Goal: Check status: Check status

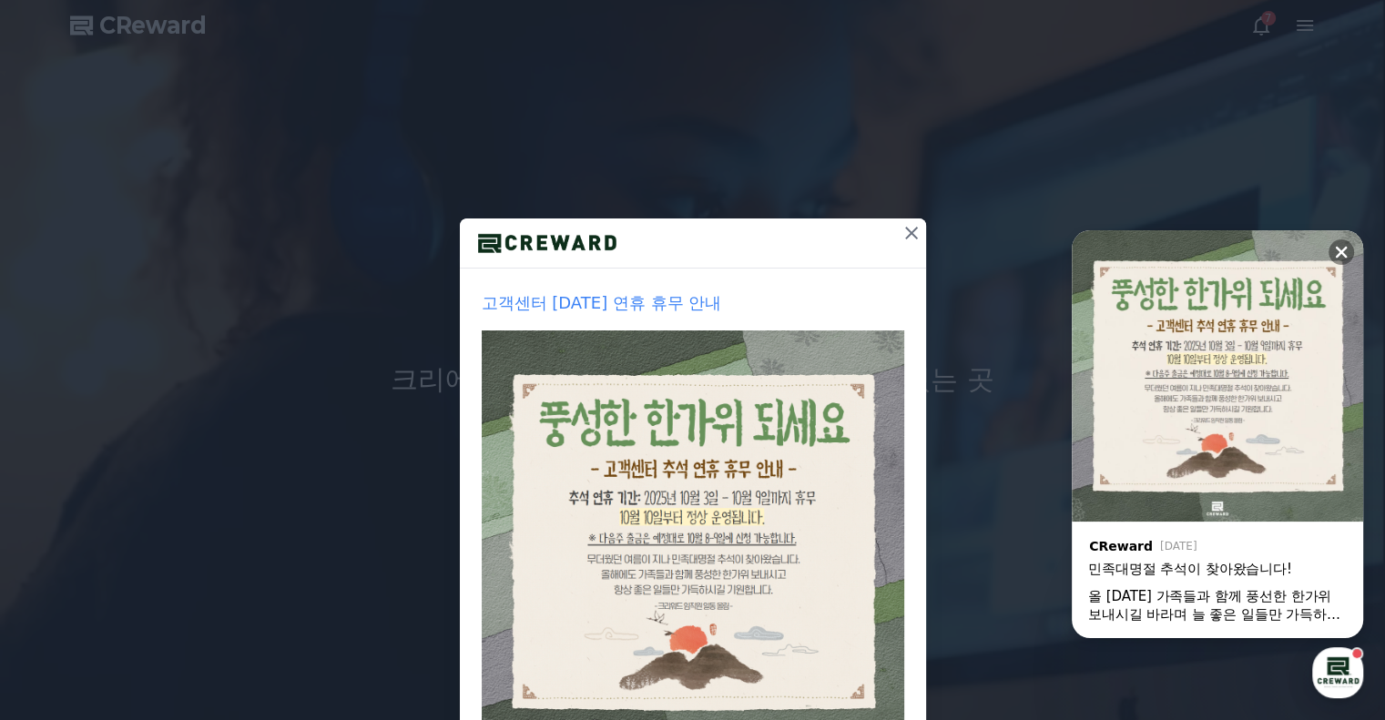
click at [901, 228] on icon at bounding box center [912, 233] width 22 height 22
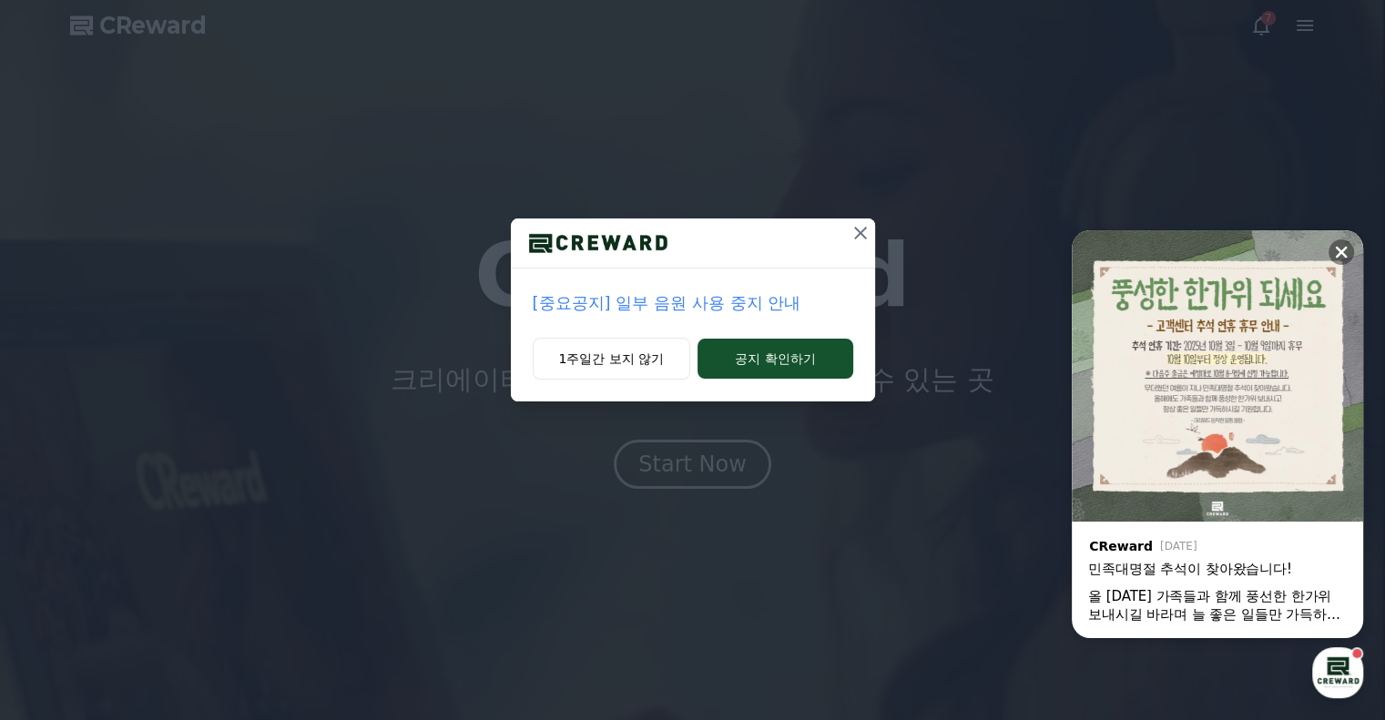
click at [861, 240] on icon at bounding box center [861, 233] width 22 height 22
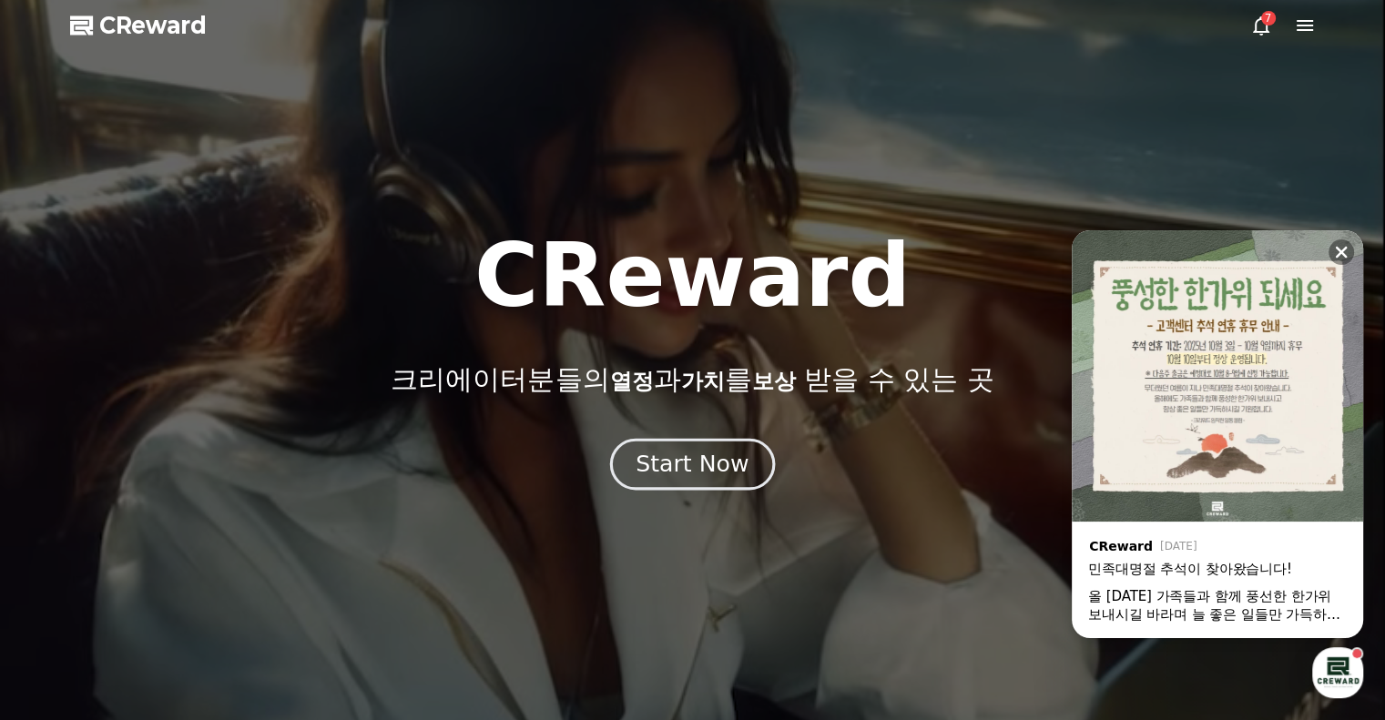
click at [701, 465] on div "Start Now" at bounding box center [692, 464] width 113 height 31
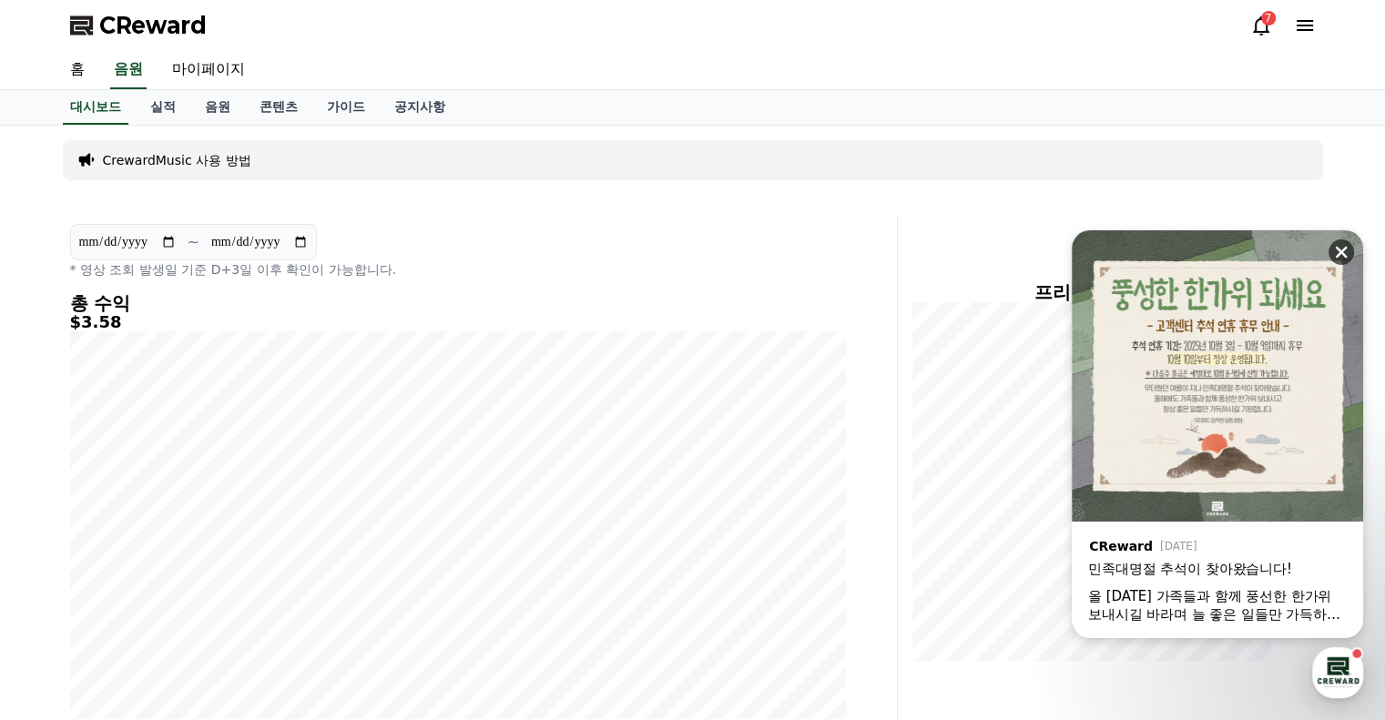
click at [1345, 237] on div "닫기" at bounding box center [1346, 247] width 35 height 35
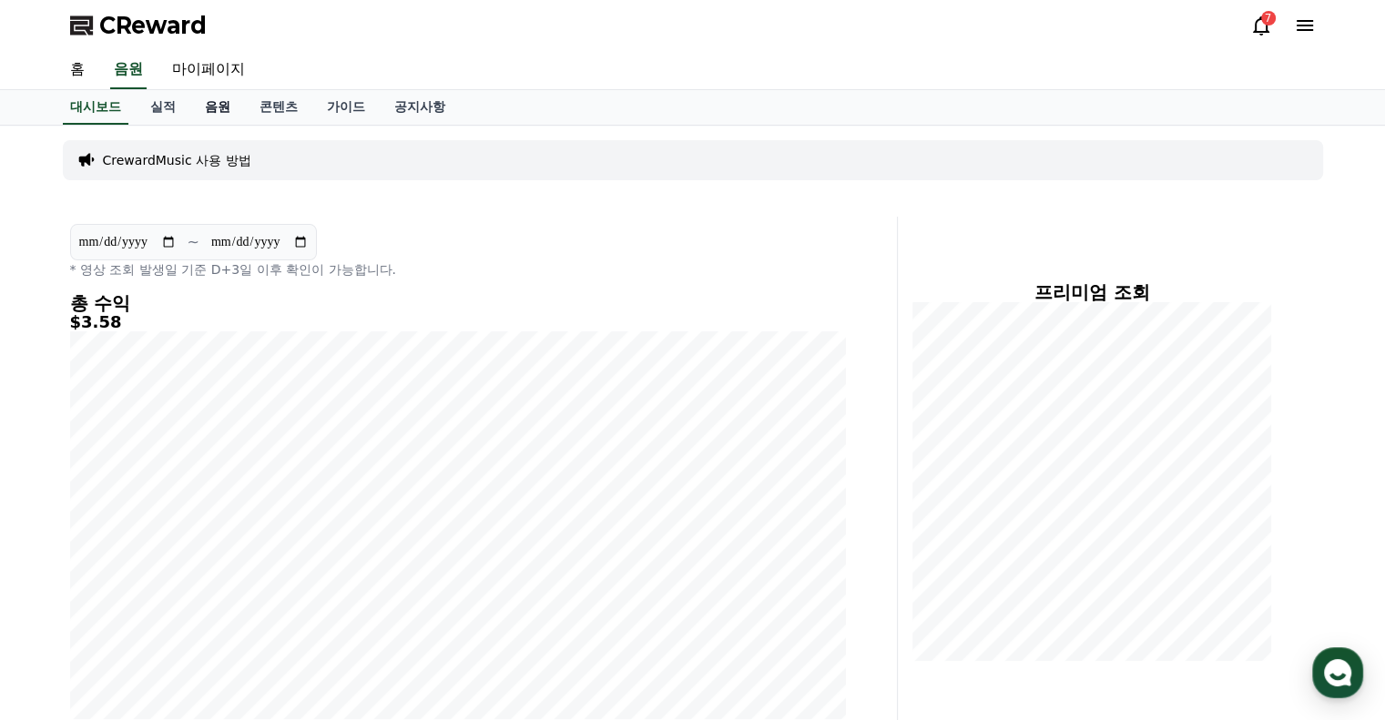
click at [222, 106] on link "음원" at bounding box center [217, 107] width 55 height 35
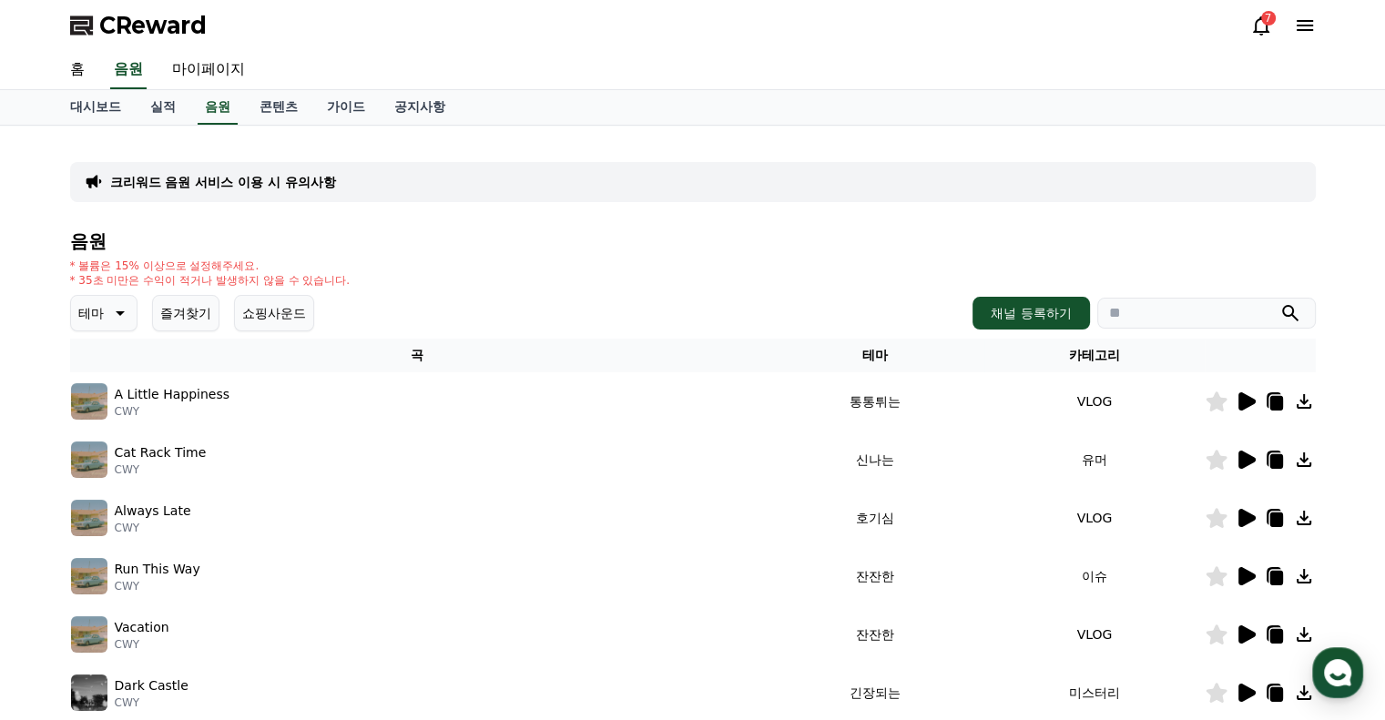
click at [107, 305] on icon at bounding box center [118, 313] width 22 height 22
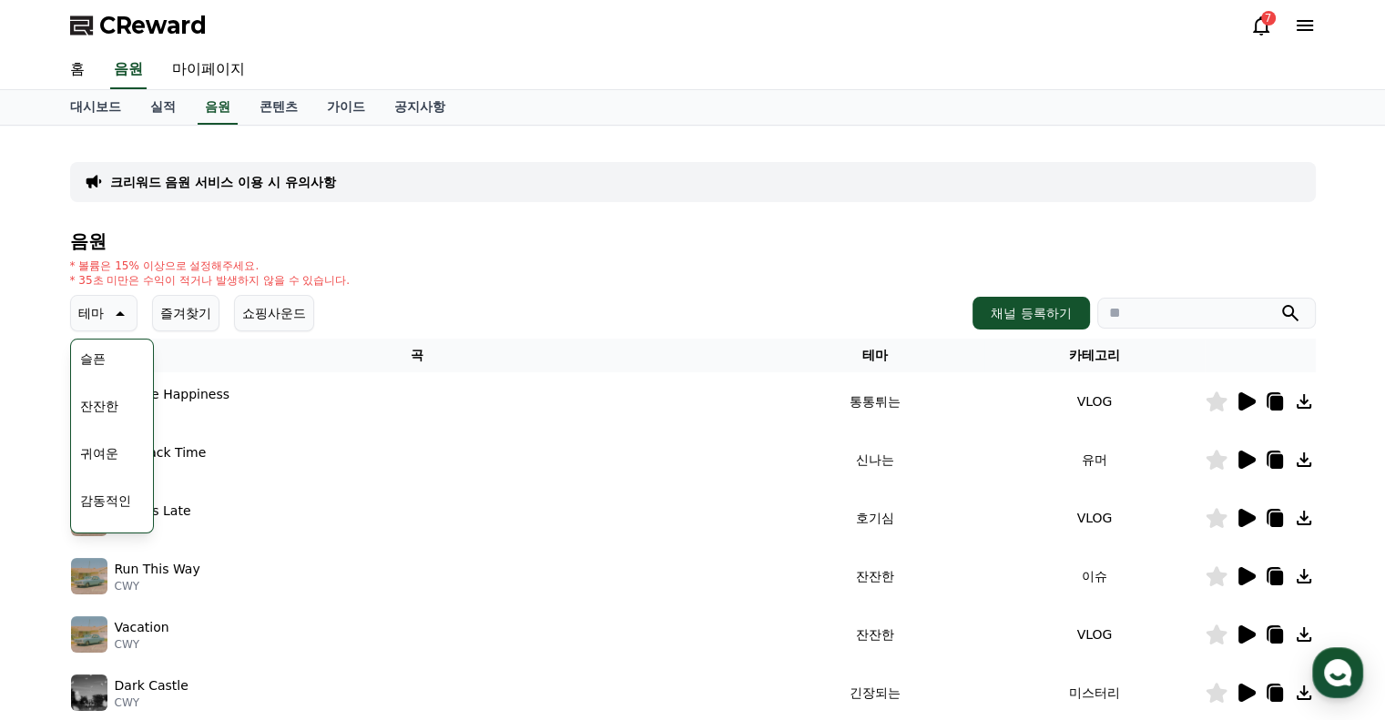
scroll to position [702, 0]
click at [117, 363] on button "잔잔한" at bounding box center [99, 370] width 53 height 40
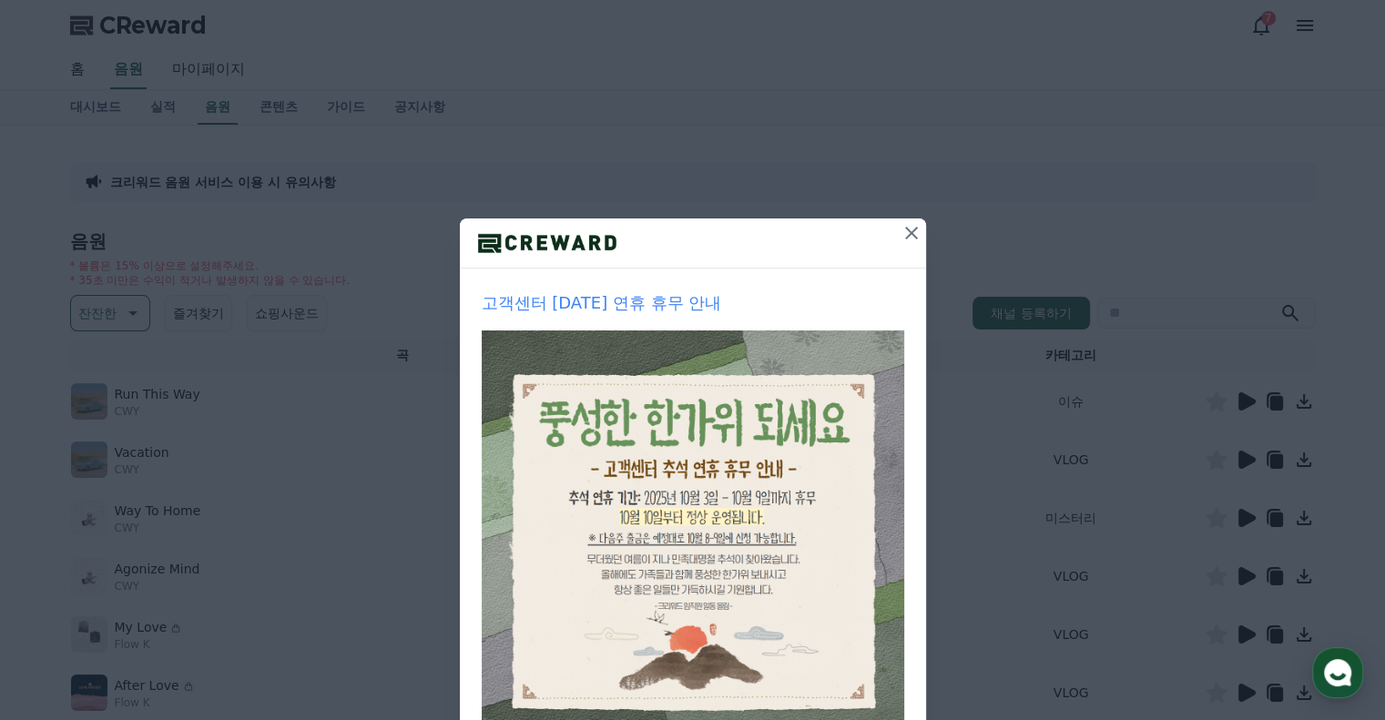
click at [901, 233] on icon at bounding box center [912, 233] width 22 height 22
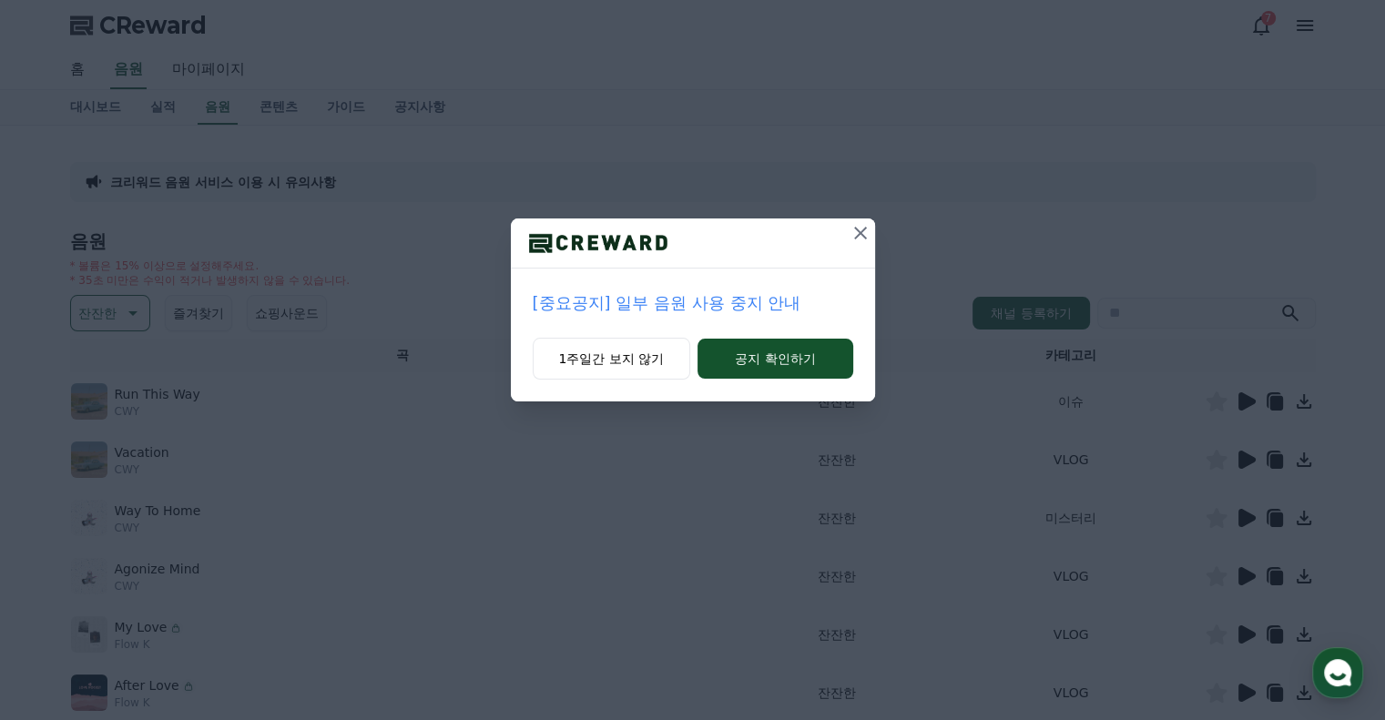
click at [853, 229] on icon at bounding box center [861, 233] width 22 height 22
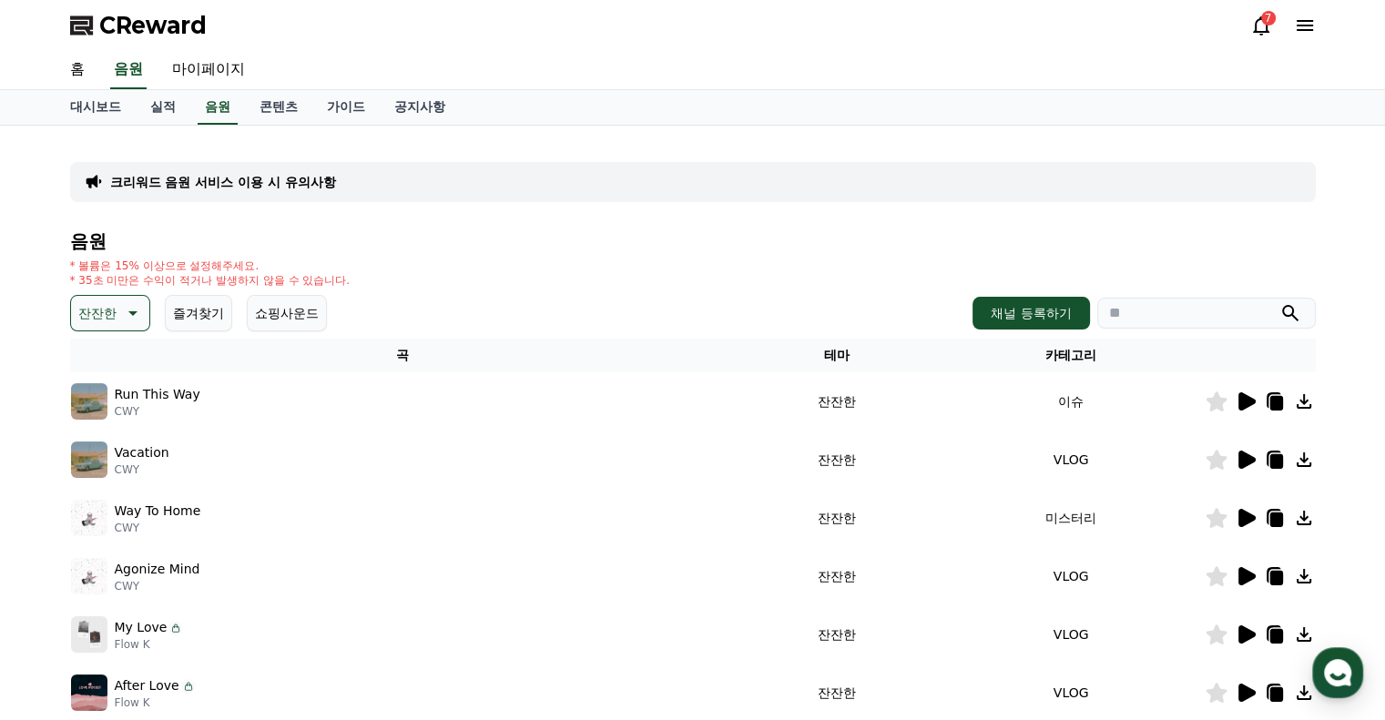
click at [1246, 393] on icon at bounding box center [1246, 402] width 22 height 22
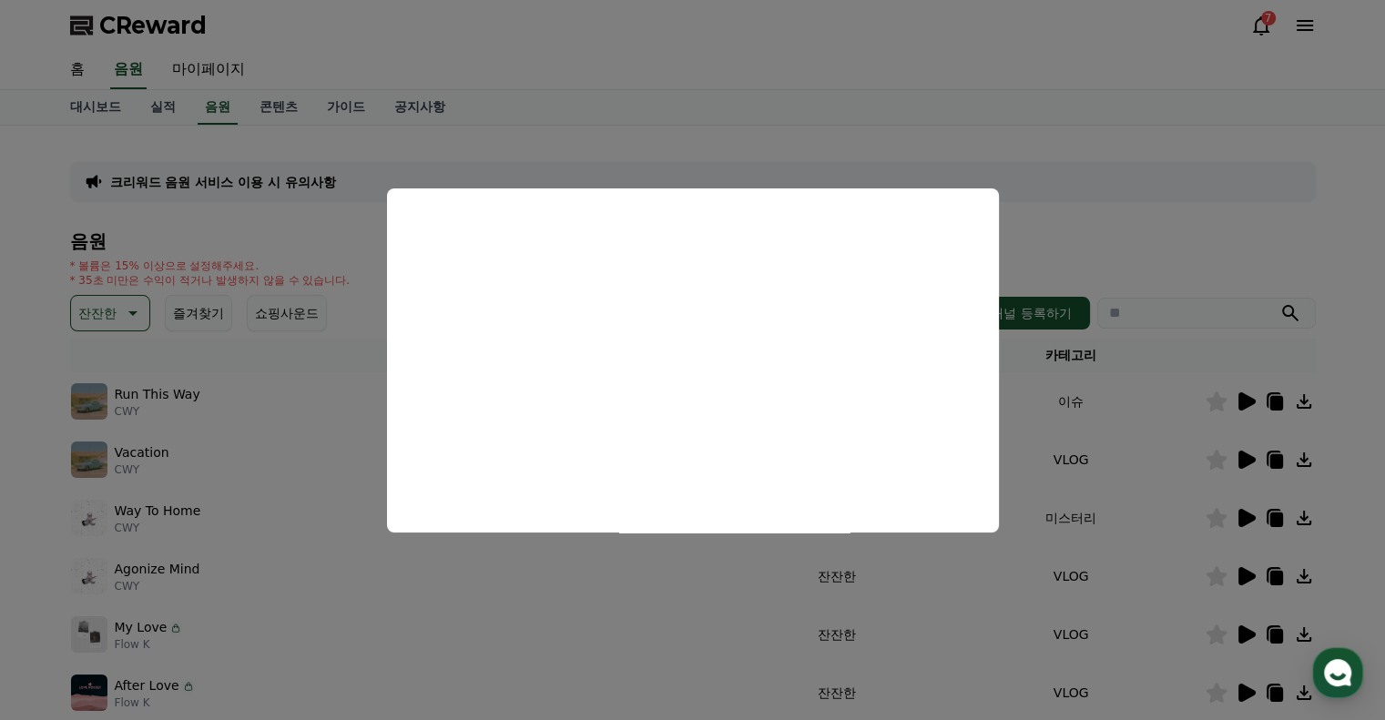
click at [595, 73] on button "close modal" at bounding box center [692, 360] width 1385 height 720
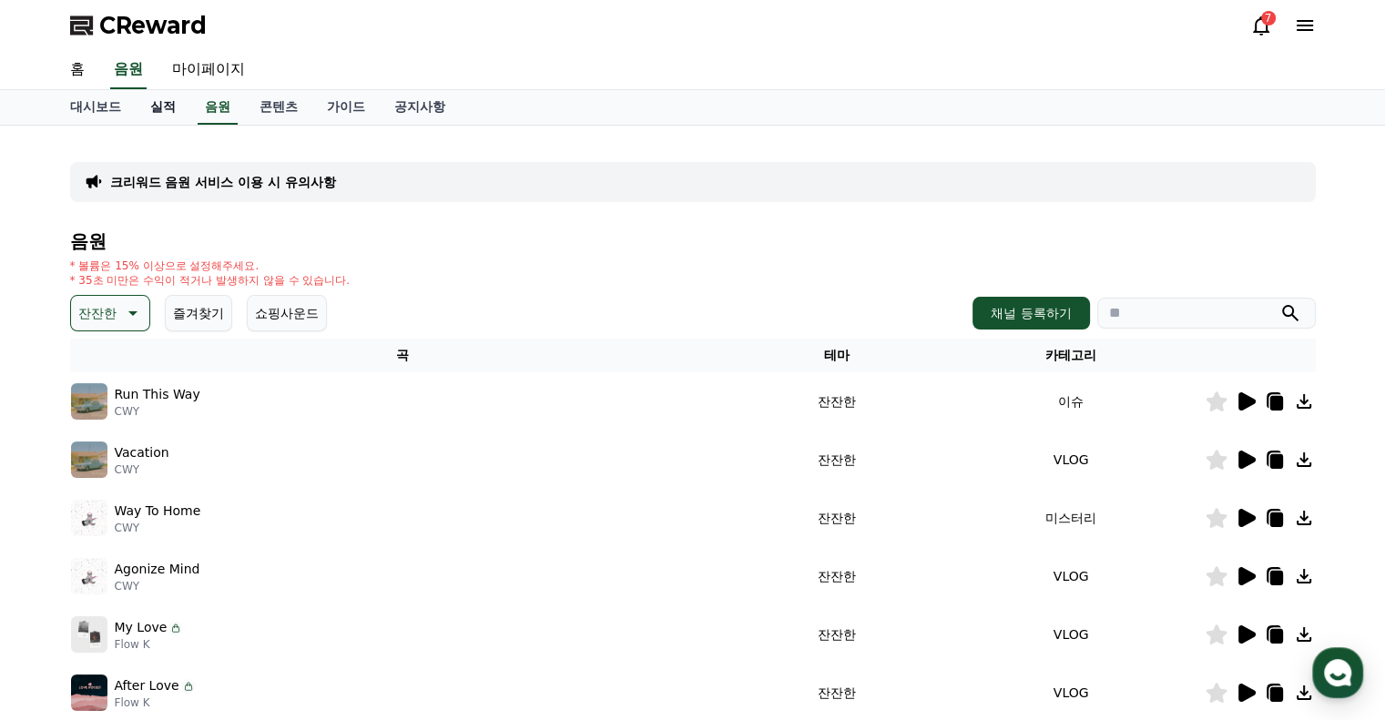
click at [167, 105] on link "실적" at bounding box center [163, 107] width 55 height 35
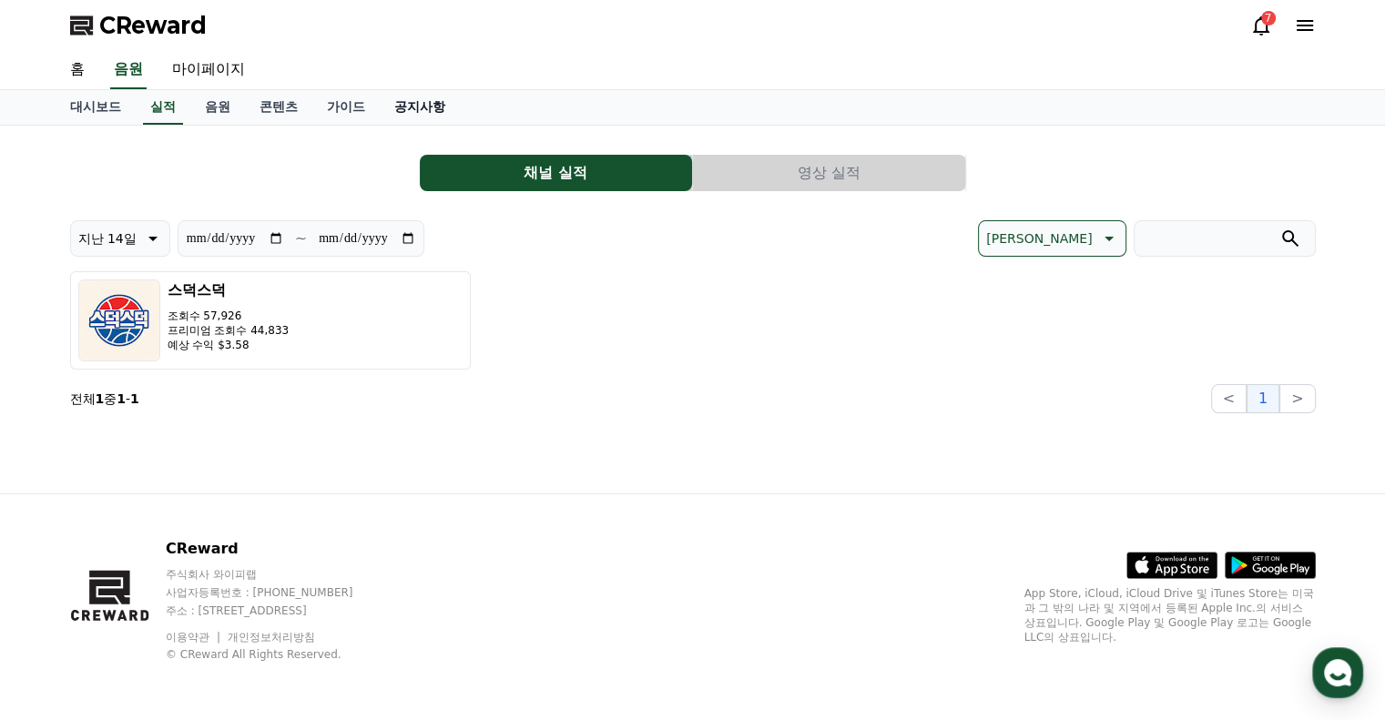
click at [429, 105] on link "공지사항" at bounding box center [420, 107] width 80 height 35
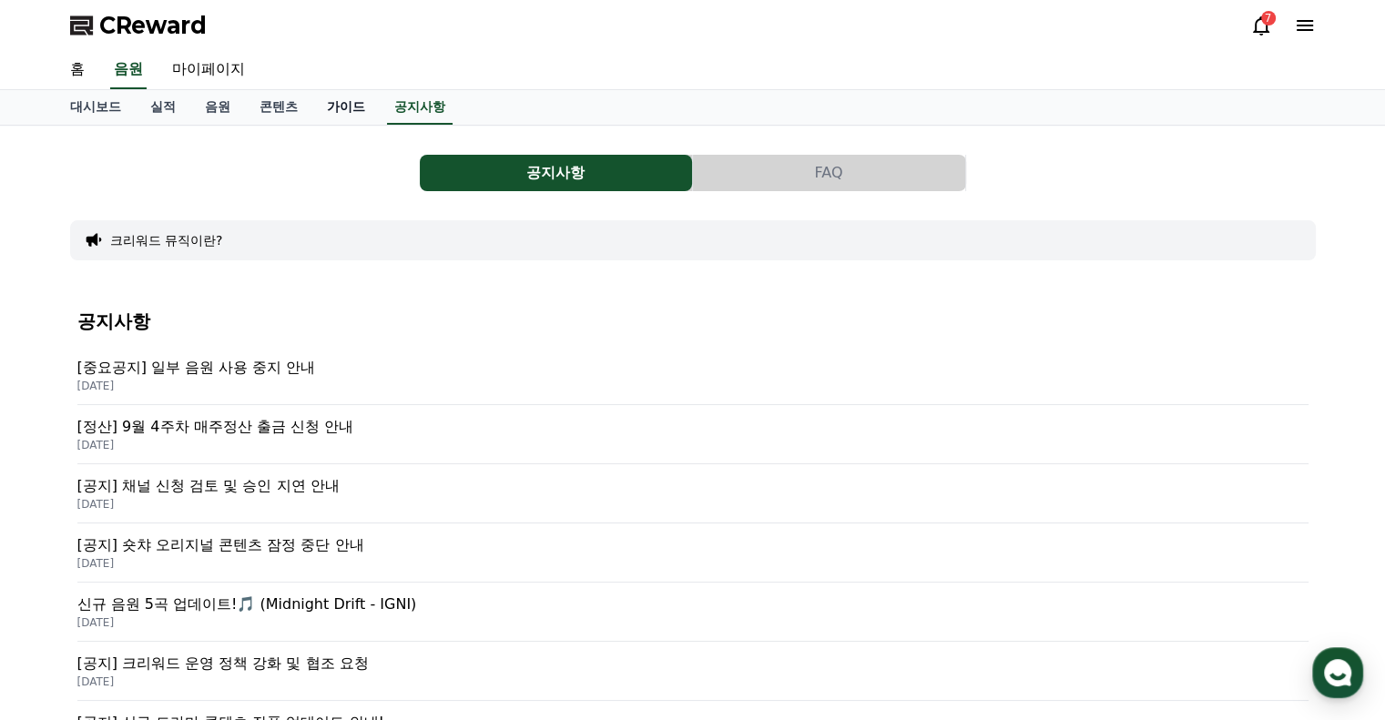
click at [346, 106] on link "가이드" at bounding box center [345, 107] width 67 height 35
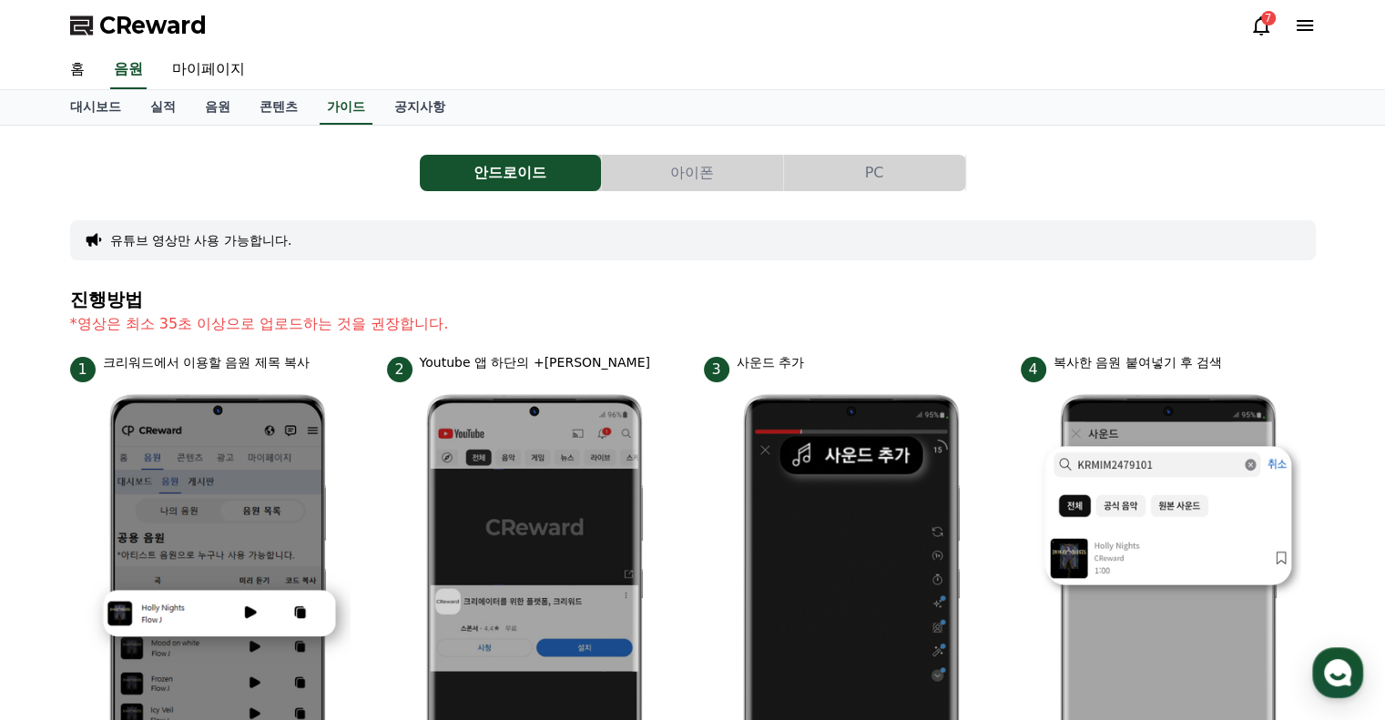
drag, startPoint x: 274, startPoint y: 325, endPoint x: 478, endPoint y: 325, distance: 204.0
click at [474, 325] on p "*영상은 최소 35초 이상으로 업로드하는 것을 권장합니다." at bounding box center [693, 324] width 1246 height 22
click at [491, 323] on p "*영상은 최소 35초 이상으로 업로드하는 것을 권장합니다." at bounding box center [693, 324] width 1246 height 22
click at [272, 107] on link "콘텐츠" at bounding box center [278, 107] width 67 height 35
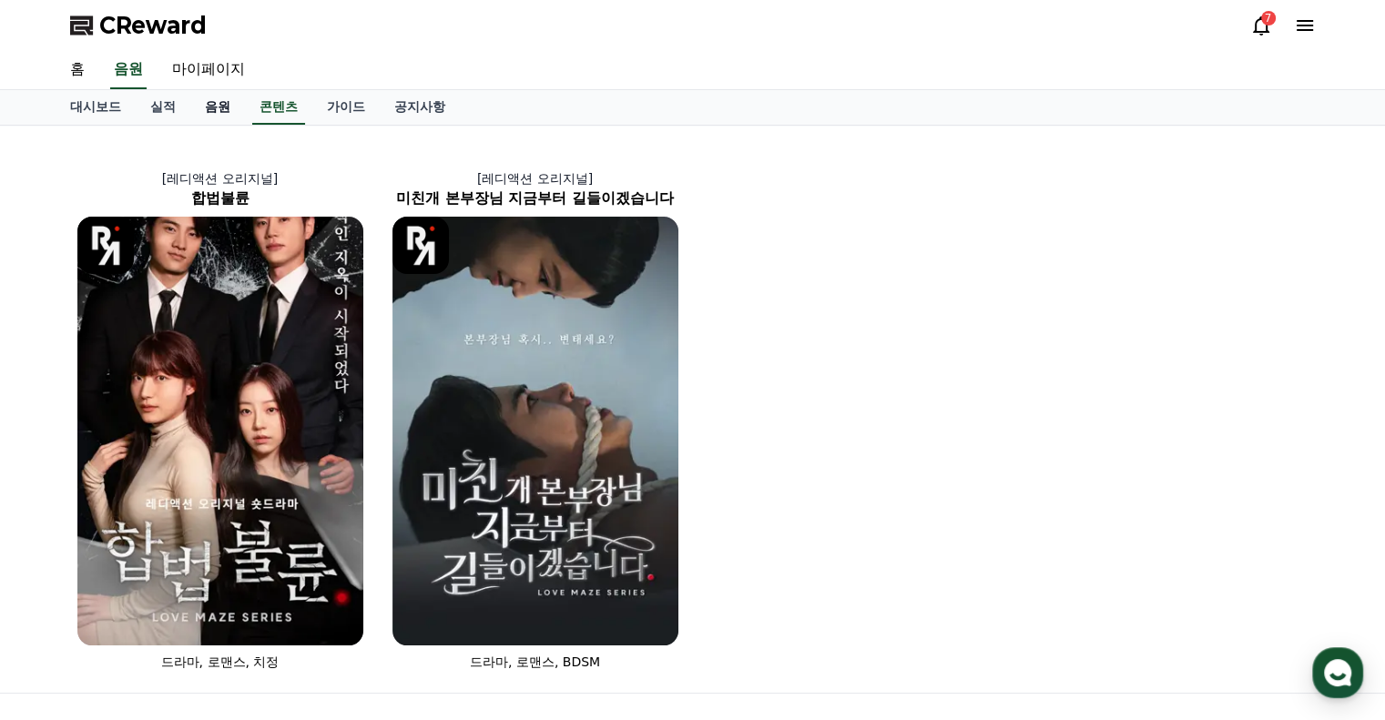
click at [220, 112] on link "음원" at bounding box center [217, 107] width 55 height 35
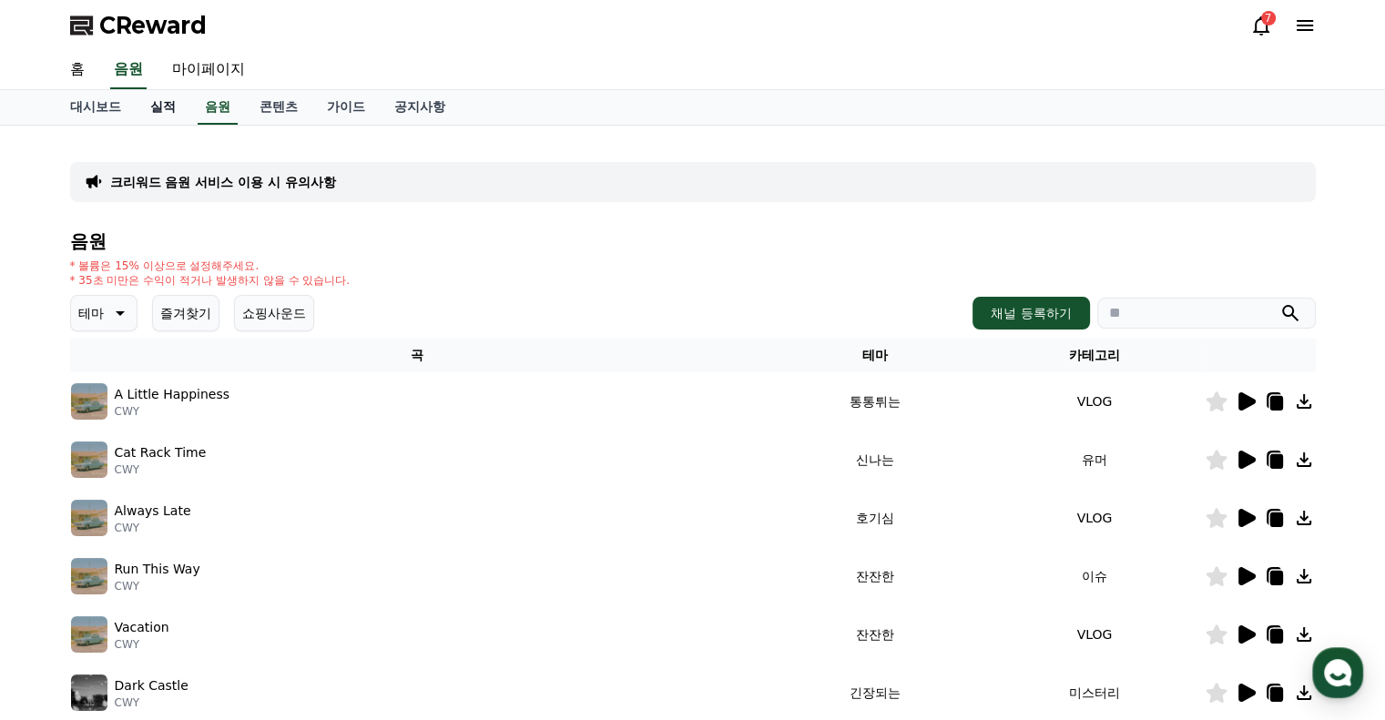
click at [146, 116] on link "실적" at bounding box center [163, 107] width 55 height 35
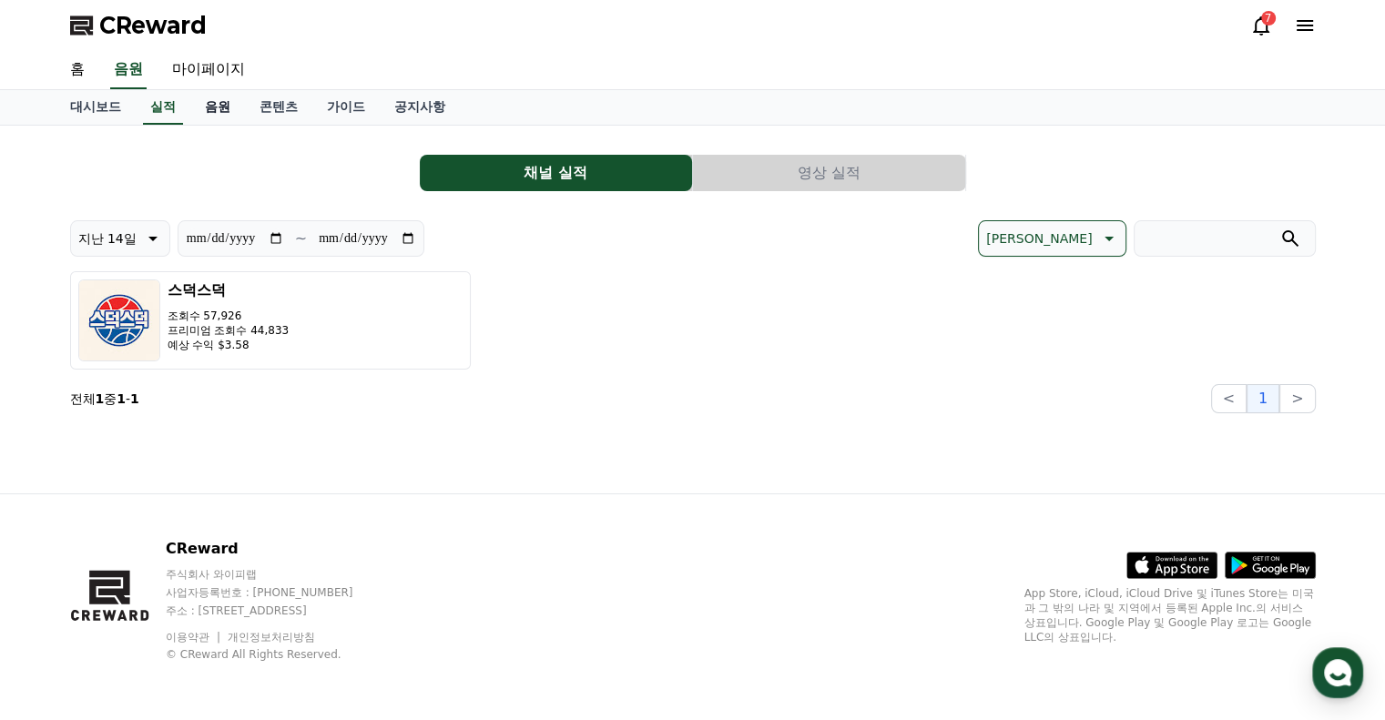
click at [215, 105] on link "음원" at bounding box center [217, 107] width 55 height 35
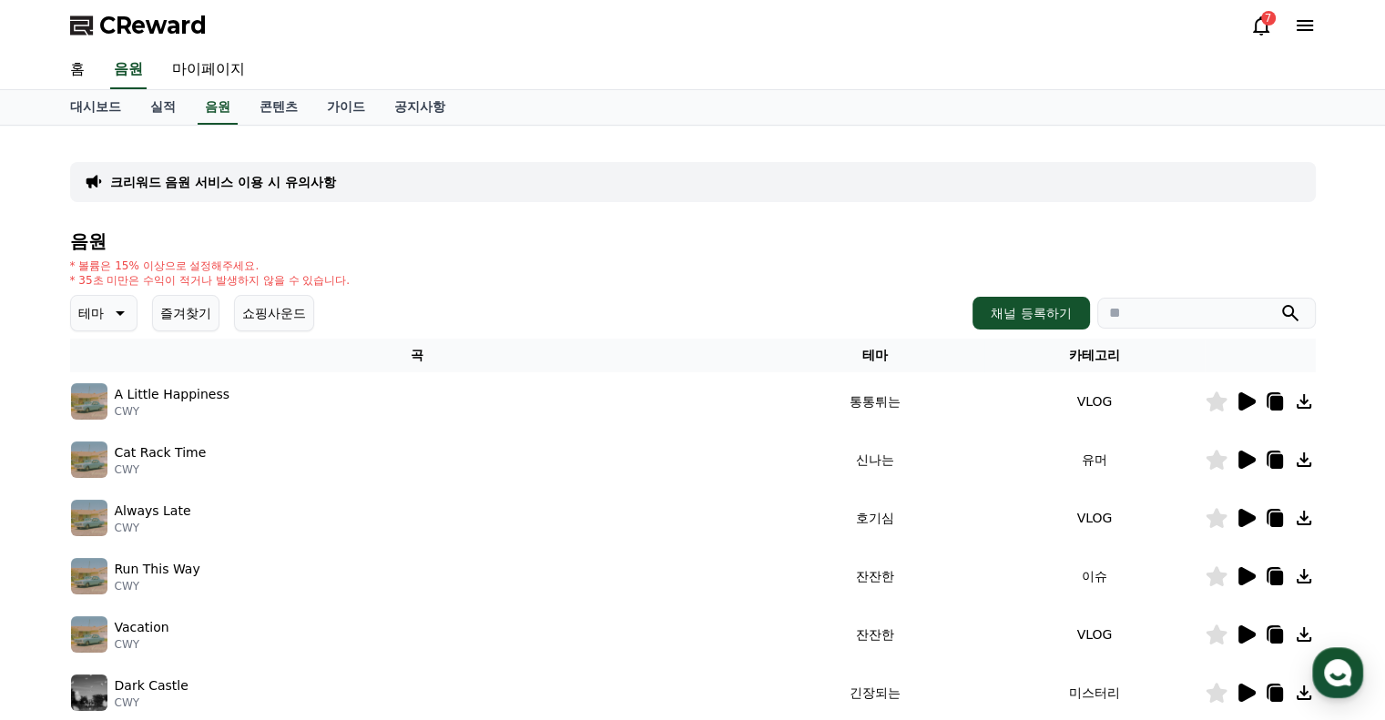
click at [1239, 455] on icon at bounding box center [1247, 460] width 17 height 18
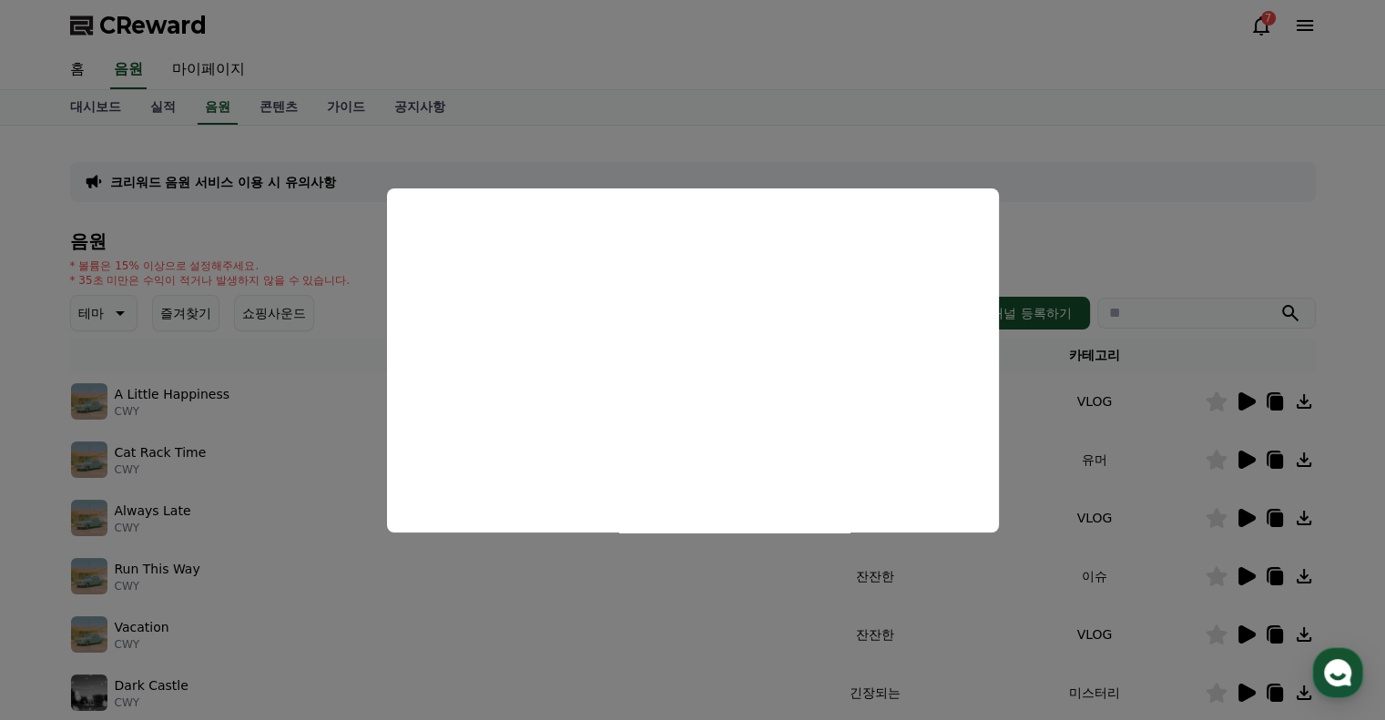
click at [1119, 240] on button "close modal" at bounding box center [692, 360] width 1385 height 720
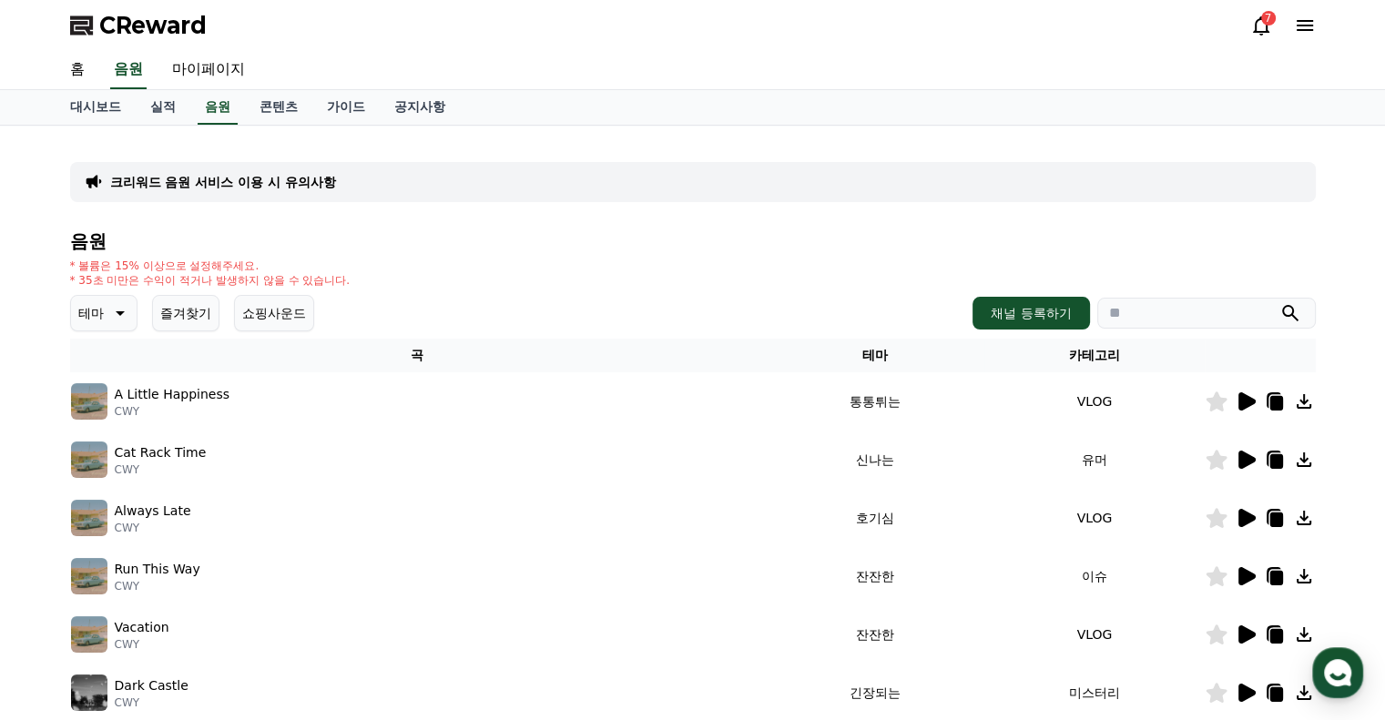
click at [1246, 398] on icon at bounding box center [1247, 402] width 17 height 18
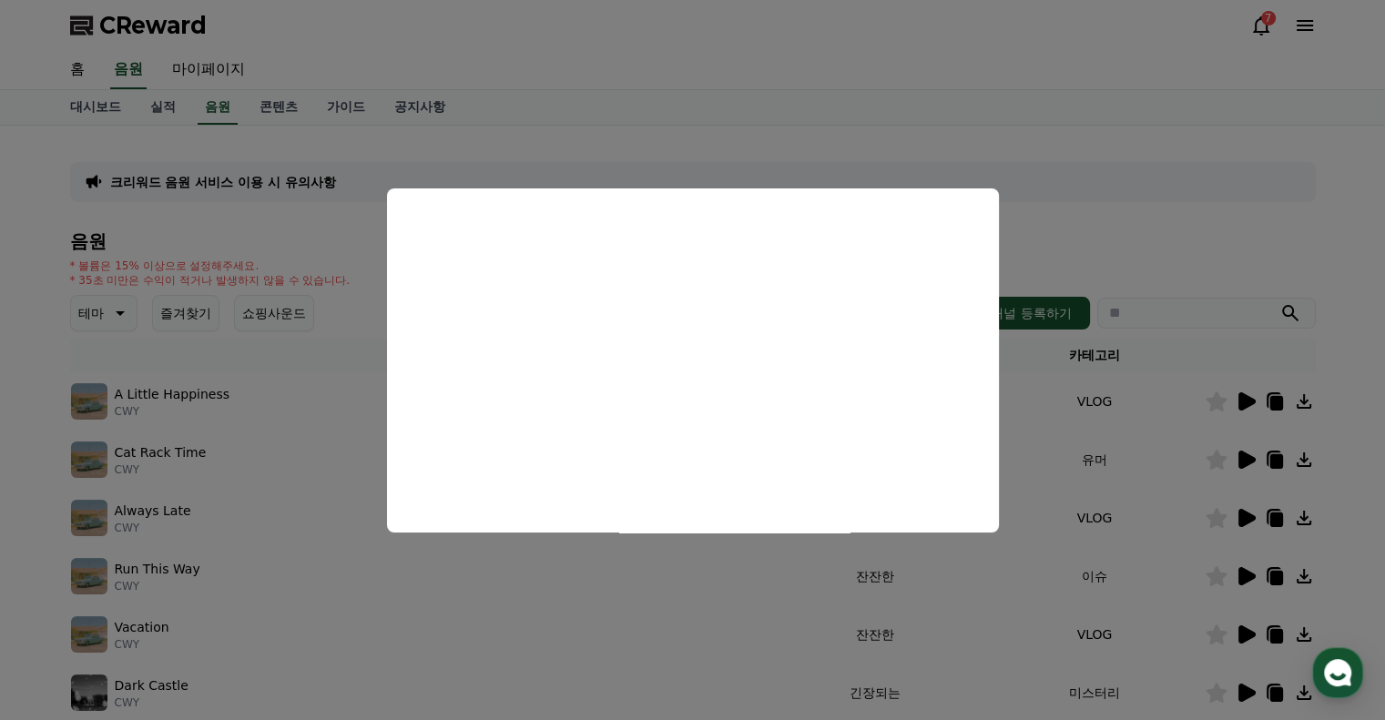
click at [1340, 283] on button "close modal" at bounding box center [692, 360] width 1385 height 720
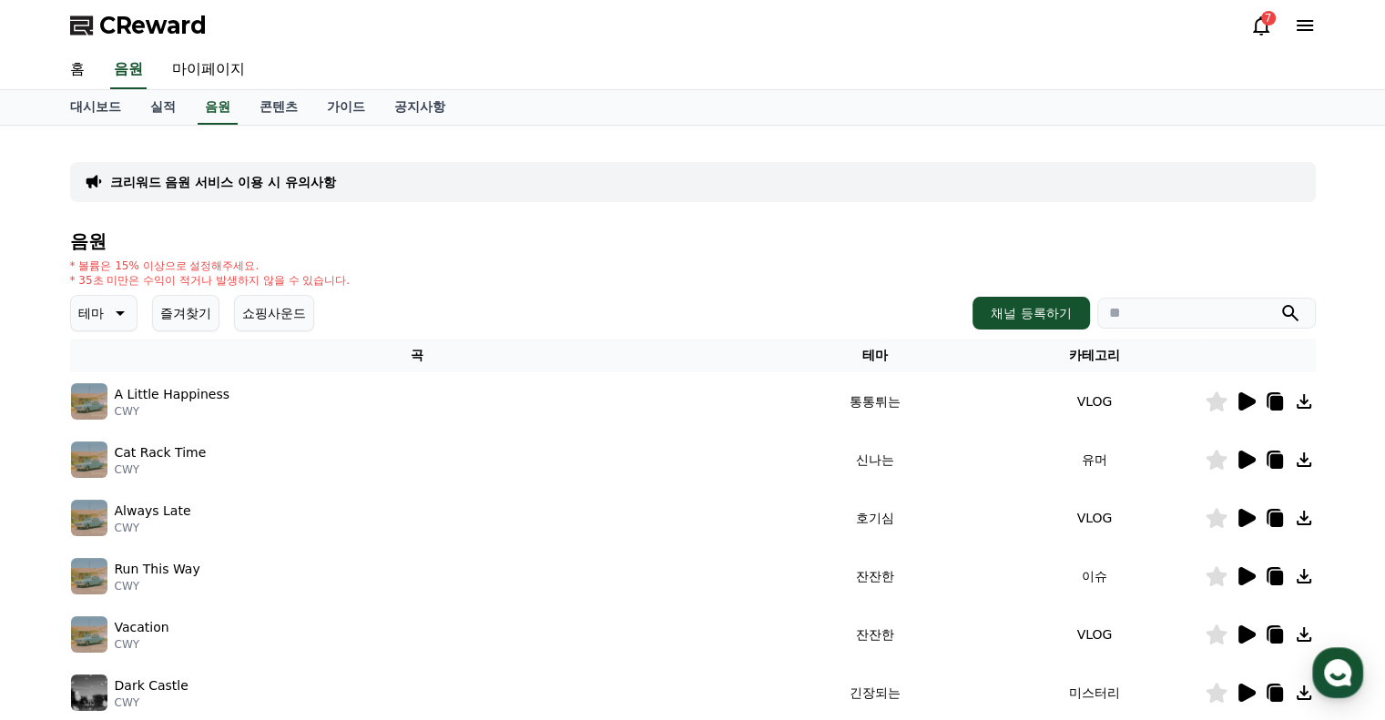
click at [1278, 396] on icon at bounding box center [1276, 403] width 13 height 15
click at [152, 101] on link "실적" at bounding box center [163, 107] width 55 height 35
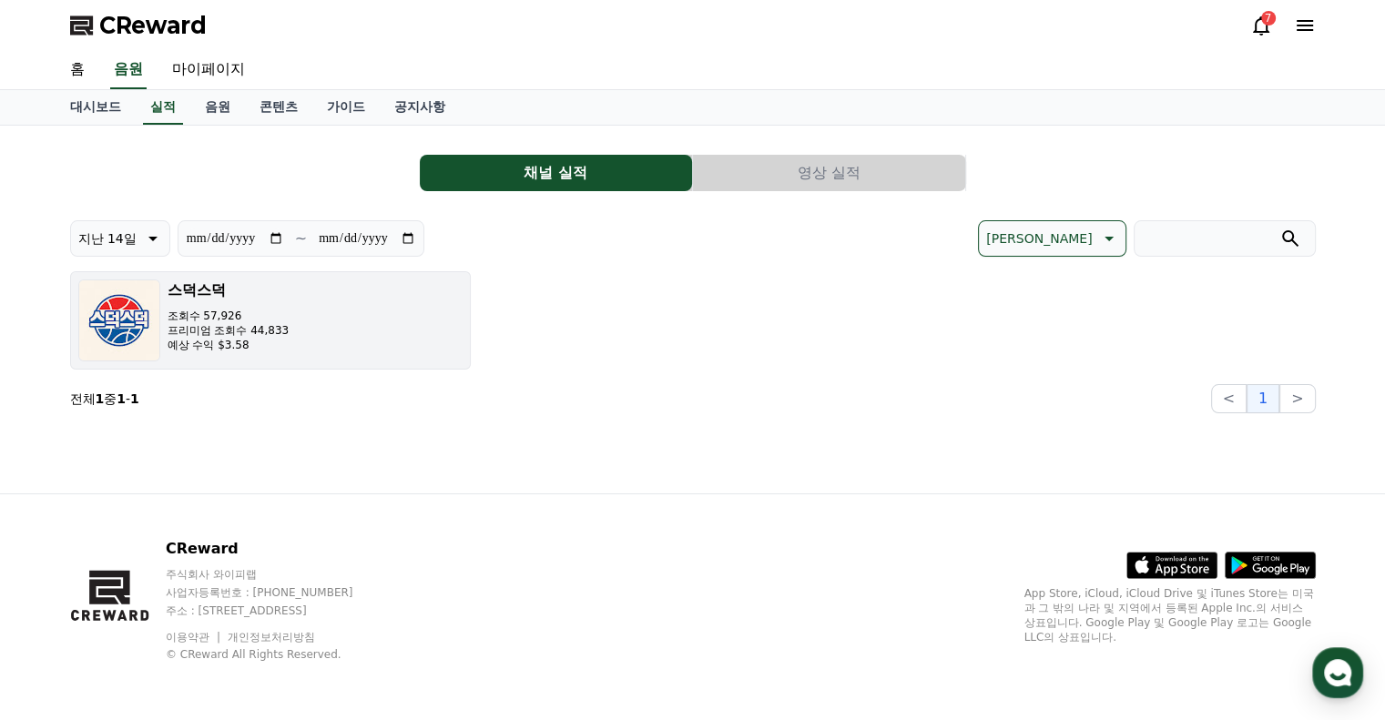
click at [236, 319] on p "조회수 57,926" at bounding box center [229, 316] width 122 height 15
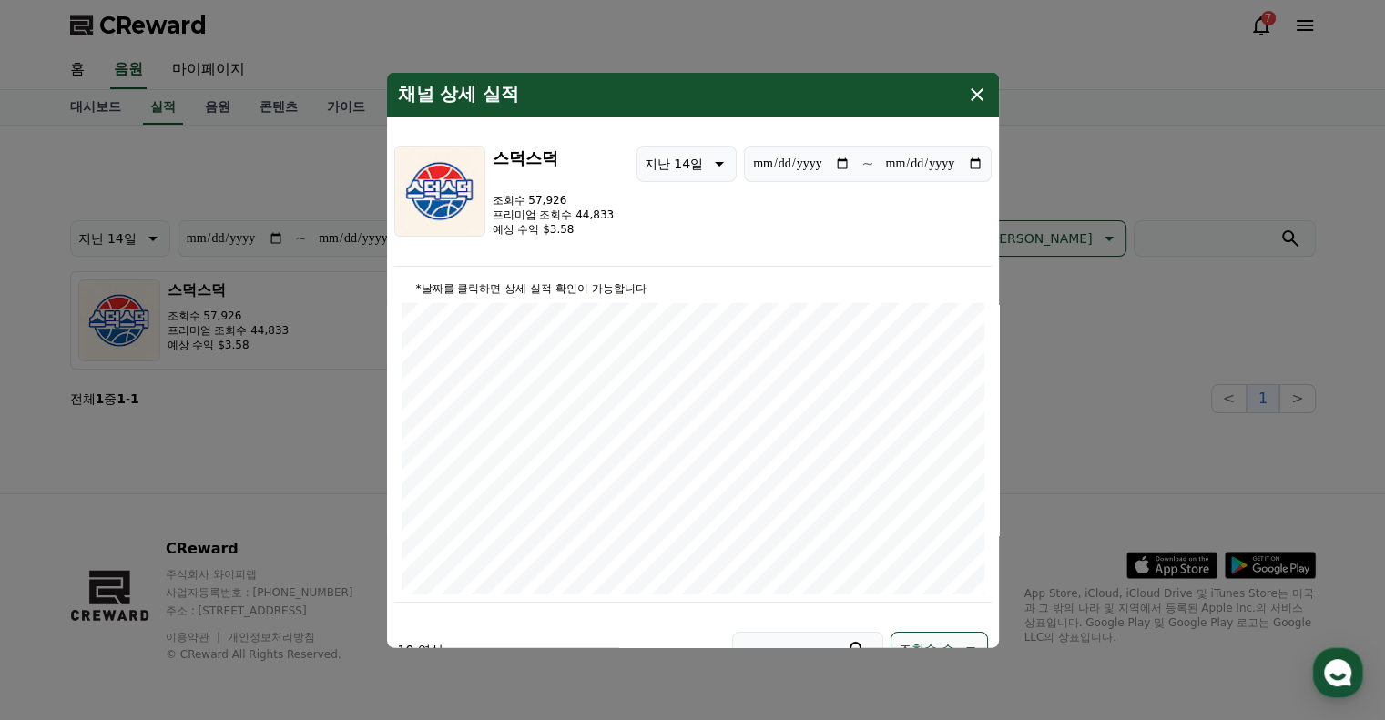
click at [986, 94] on icon "modal" at bounding box center [977, 94] width 22 height 22
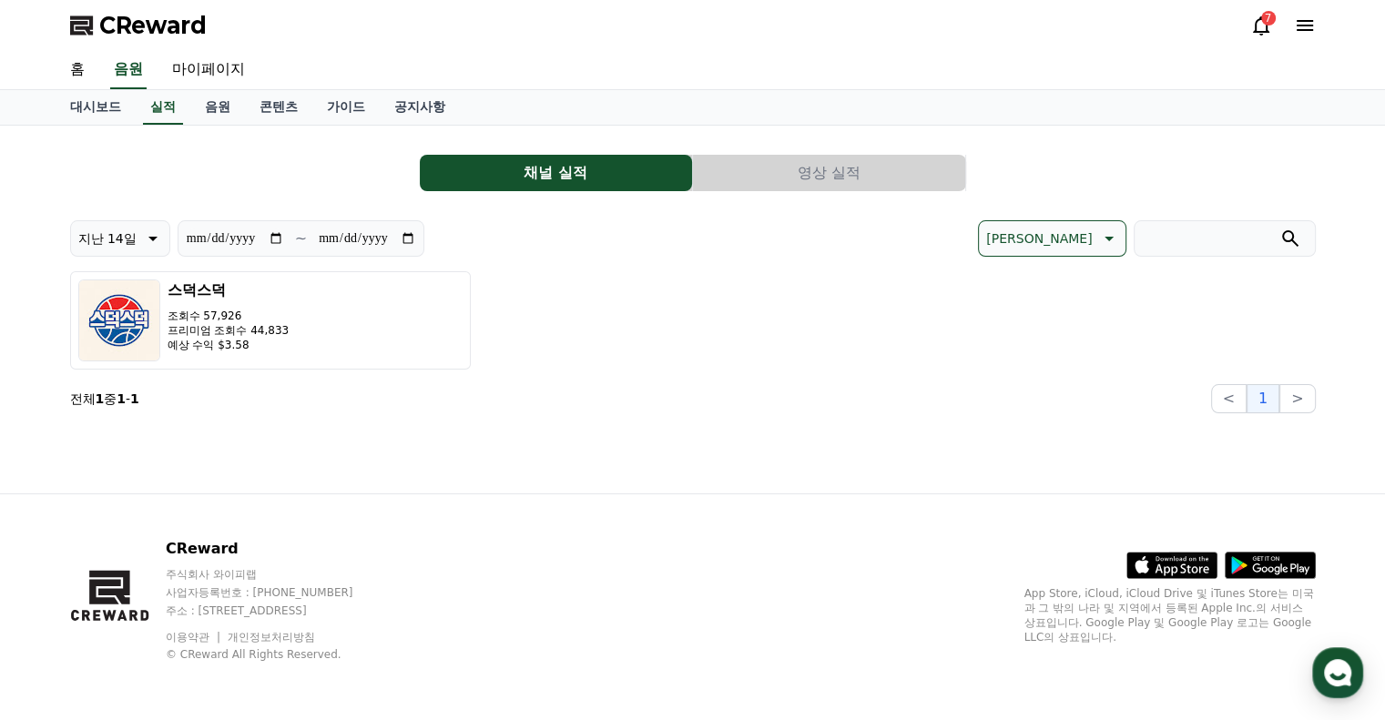
click at [816, 161] on button "영상 실적" at bounding box center [829, 173] width 272 height 36
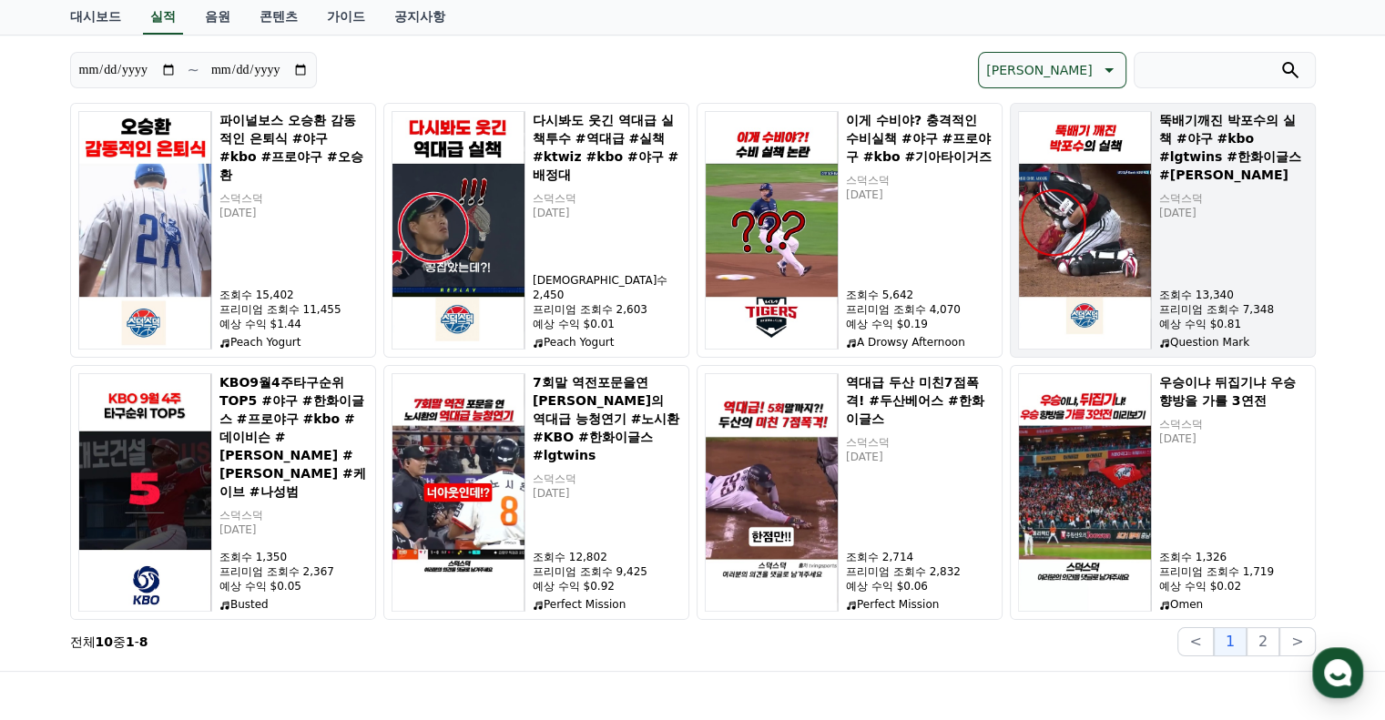
scroll to position [182, 0]
